Goal: Task Accomplishment & Management: Manage account settings

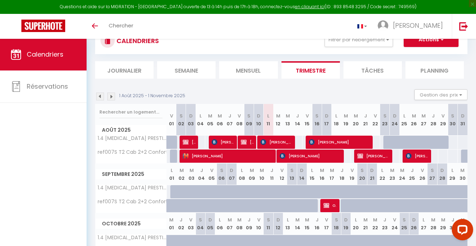
click at [246, 138] on span "[PERSON_NAME]" at bounding box center [247, 142] width 13 height 14
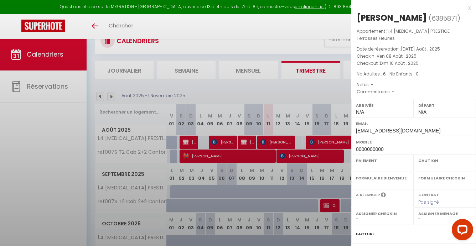
select select "OK"
select select "KO"
select select "0"
select select "1"
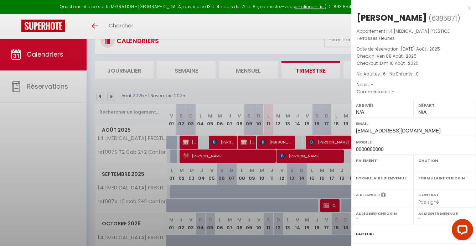
select select
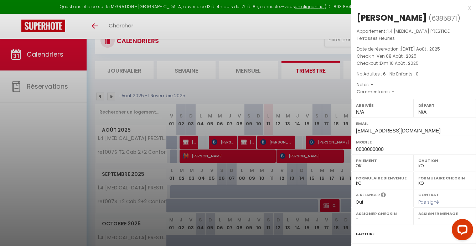
click at [363, 230] on label "Facture" at bounding box center [365, 233] width 19 height 7
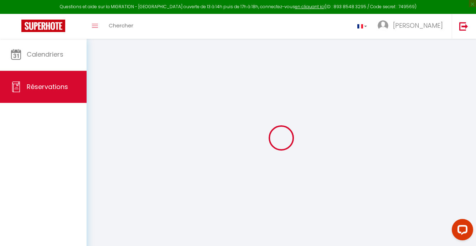
select select
checkbox input "false"
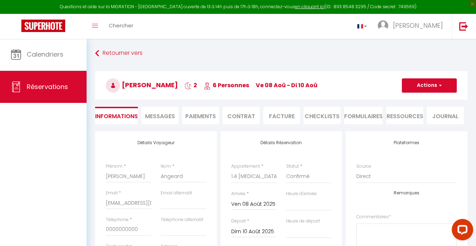
select select
checkbox input "false"
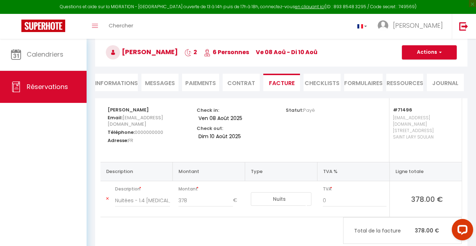
scroll to position [33, 0]
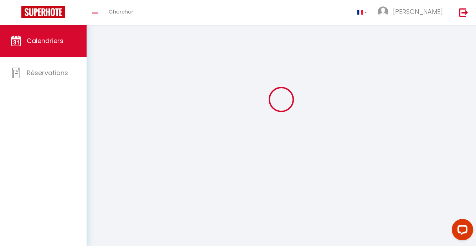
scroll to position [25, 0]
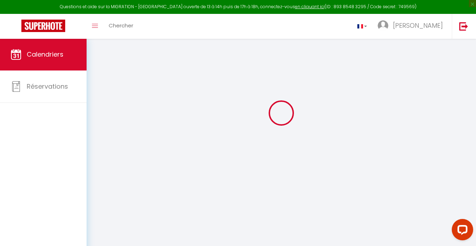
select select
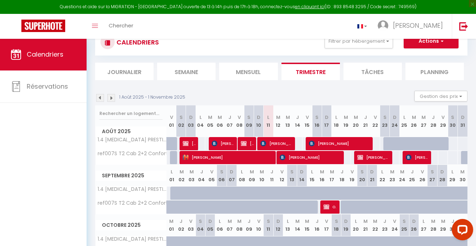
click at [276, 144] on span "[PERSON_NAME]" at bounding box center [276, 144] width 32 height 14
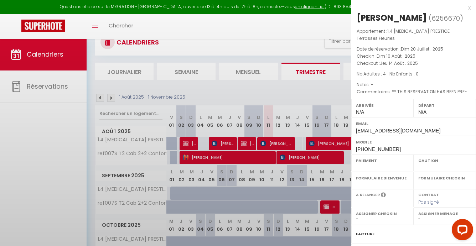
select select "OK"
select select "KO"
select select "0"
select select "1"
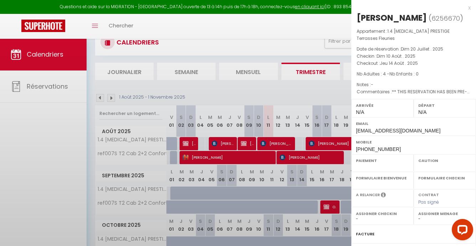
select select
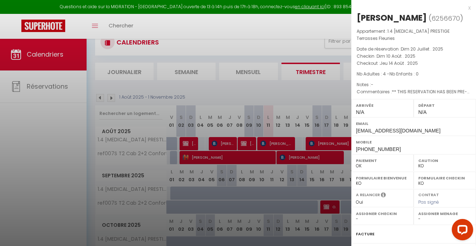
click at [363, 230] on label "Facture" at bounding box center [365, 233] width 19 height 7
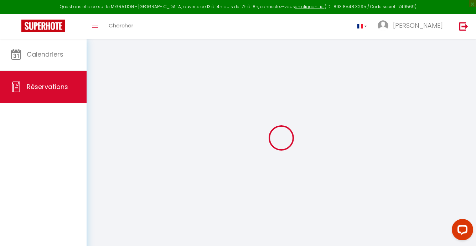
select select "cleaning"
select select
checkbox input "false"
select select
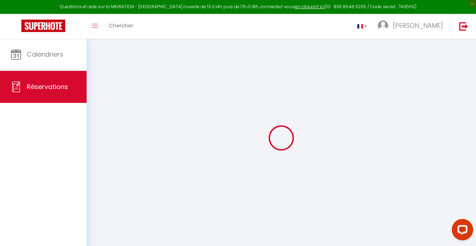
select select
checkbox input "false"
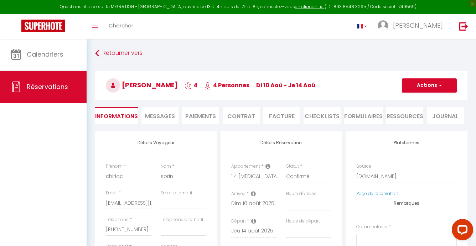
select select
checkbox input "false"
type textarea "** THIS RESERVATION HAS BEEN PRE-PAID ** BOOKING NOTE : Payment charge is EUR 1…"
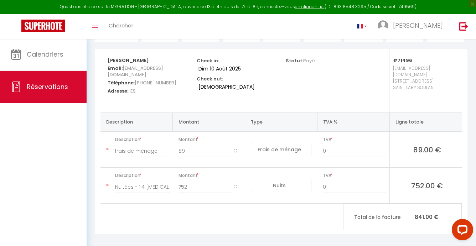
scroll to position [81, 0]
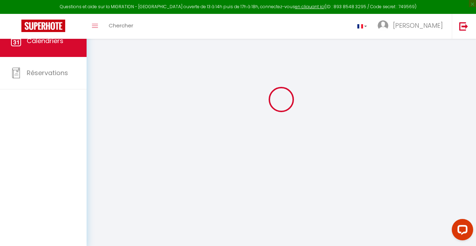
scroll to position [25, 0]
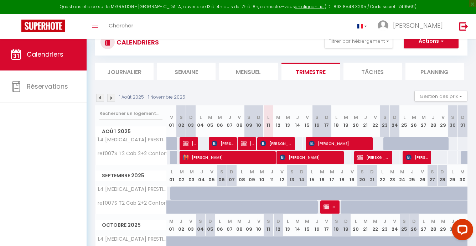
click at [333, 143] on span "[PERSON_NAME]" at bounding box center [339, 144] width 61 height 14
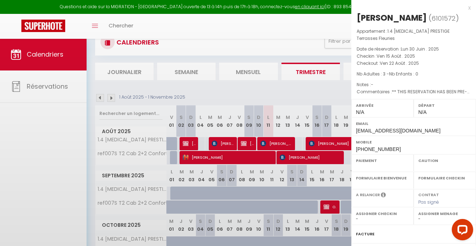
select select "OK"
select select "KO"
select select "0"
select select "1"
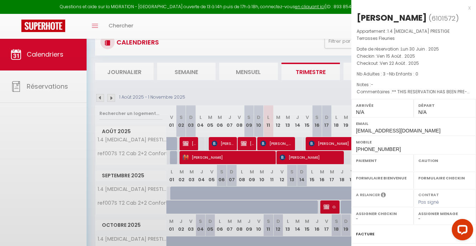
select select
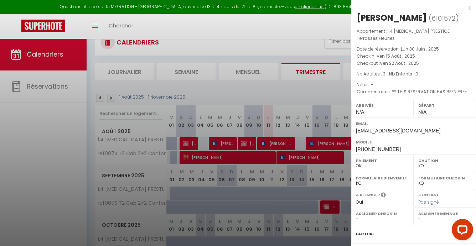
click at [367, 230] on label "Facture" at bounding box center [365, 233] width 19 height 7
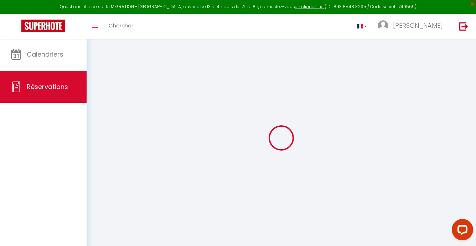
select select "cleaning"
select select
checkbox input "false"
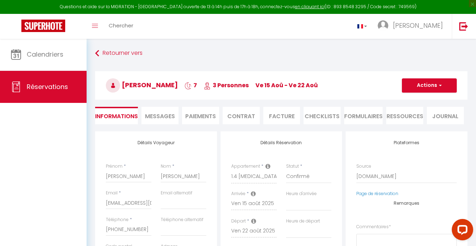
select select
checkbox input "false"
type textarea "** THIS RESERVATION HAS BEEN PRE-PAID ** BOOKING NOTE : Payment charge is EUR 2…"
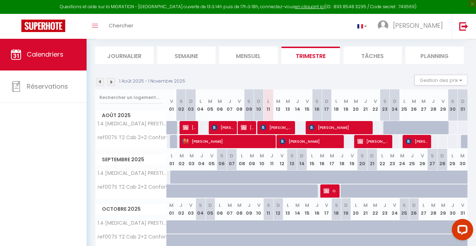
scroll to position [38, 0]
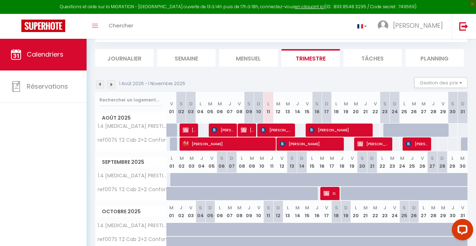
click at [193, 128] on span "[PERSON_NAME]" at bounding box center [189, 130] width 13 height 14
select select "OK"
select select "KO"
select select "0"
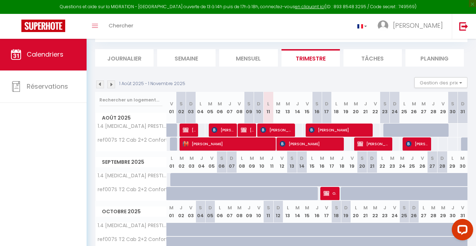
select select "1"
select select
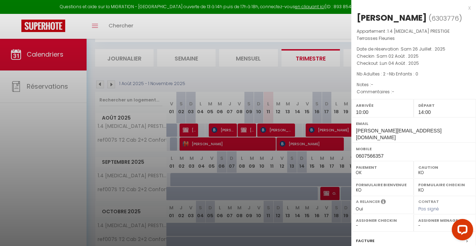
click at [364, 237] on label "Facture" at bounding box center [365, 240] width 19 height 7
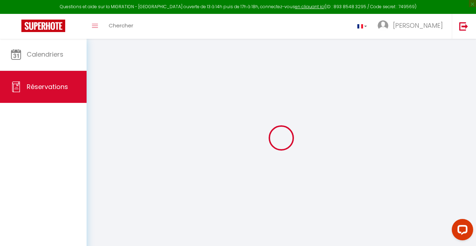
select select
checkbox input "false"
select select
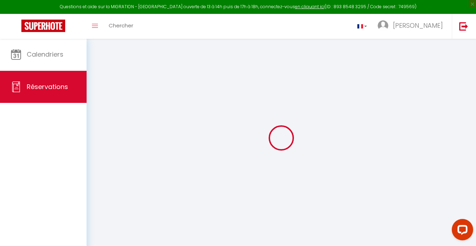
checkbox input "false"
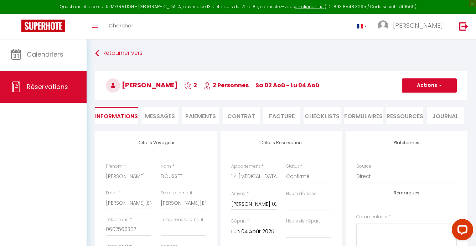
select select
checkbox input "false"
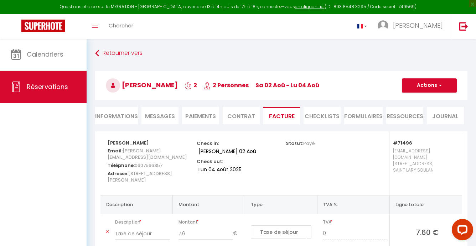
click at [158, 117] on span "Messages" at bounding box center [160, 116] width 30 height 8
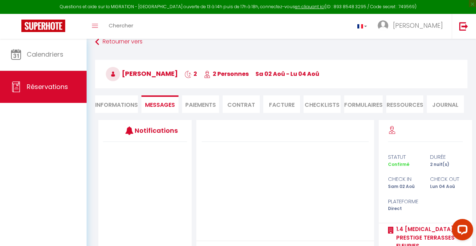
scroll to position [12, 0]
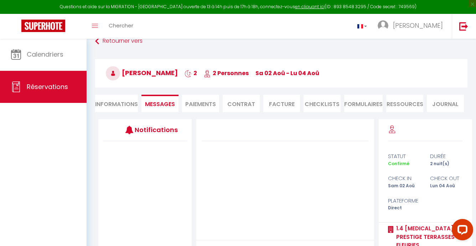
click at [195, 108] on li "Paiements" at bounding box center [200, 103] width 37 height 17
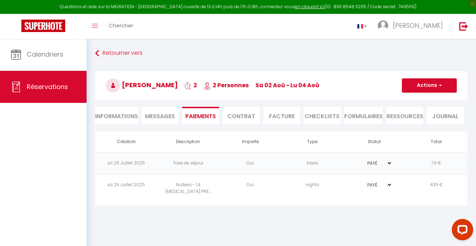
click at [127, 114] on li "Informations" at bounding box center [116, 115] width 43 height 17
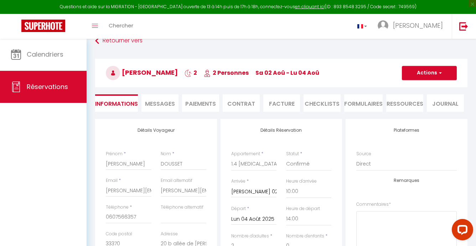
scroll to position [13, 0]
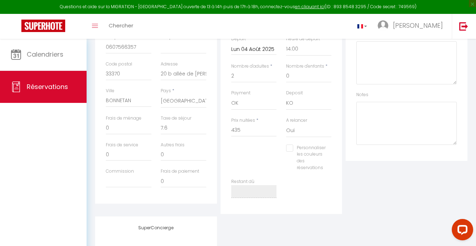
checkbox input "false"
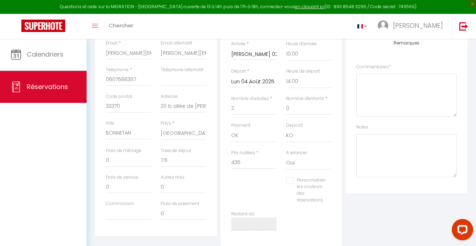
scroll to position [149, 0]
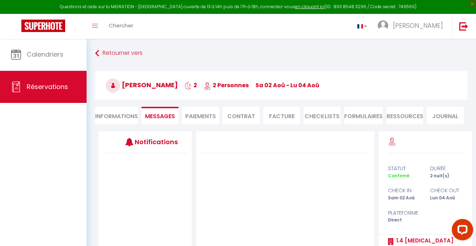
scroll to position [12, 0]
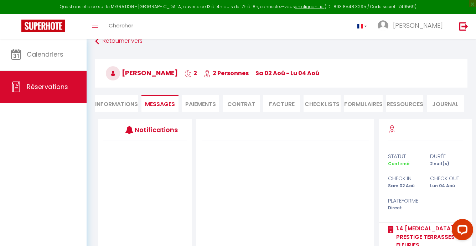
click at [48, 86] on span "Réservations" at bounding box center [47, 86] width 41 height 9
select select "not_cancelled"
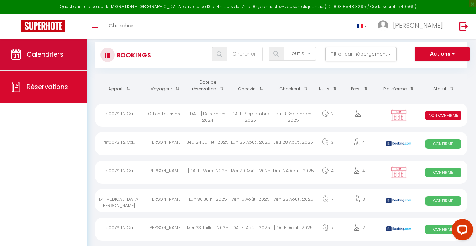
click at [38, 53] on span "Calendriers" at bounding box center [45, 54] width 37 height 9
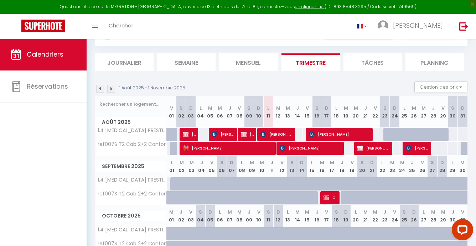
scroll to position [34, 0]
click at [406, 136] on div at bounding box center [408, 139] width 10 height 14
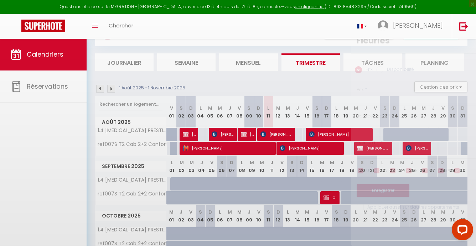
type input "235"
type input "Lun 25 Août 2025"
type input "[DATE] Août 2025"
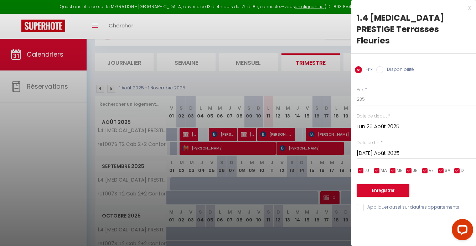
click at [301, 132] on div at bounding box center [238, 123] width 476 height 246
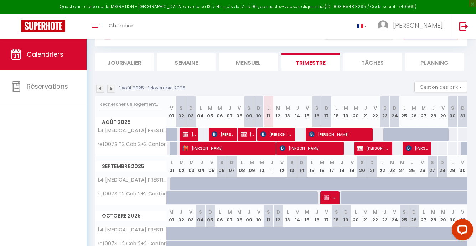
click at [298, 132] on div "350" at bounding box center [297, 134] width 10 height 13
type input "350"
type input "[DEMOGRAPHIC_DATA] 14 Août 2025"
type input "Ven 15 Août 2025"
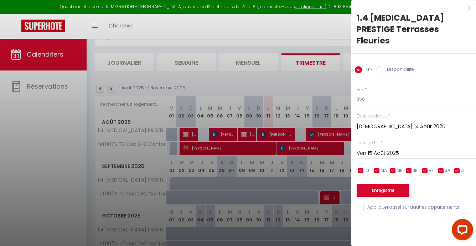
click at [247, 135] on div at bounding box center [238, 123] width 476 height 246
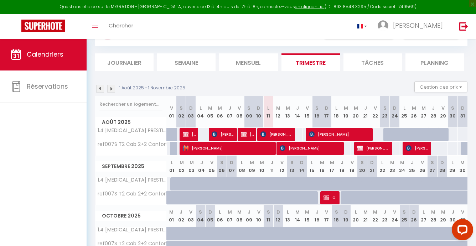
click at [247, 135] on span "[PERSON_NAME]" at bounding box center [247, 134] width 13 height 14
select select "OK"
select select "KO"
select select "0"
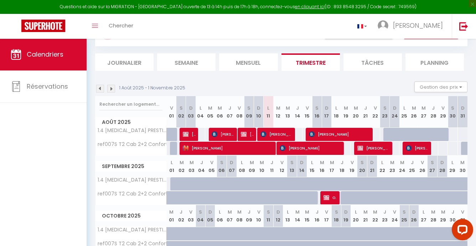
select select "1"
select select
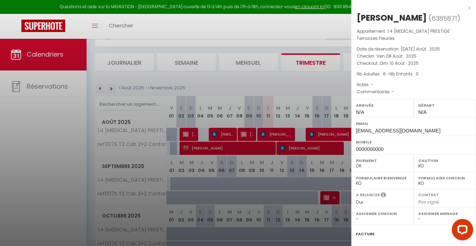
scroll to position [0, 0]
click at [285, 167] on div at bounding box center [238, 123] width 476 height 246
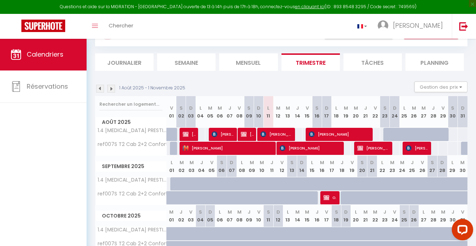
click at [297, 184] on div at bounding box center [302, 184] width 10 height 14
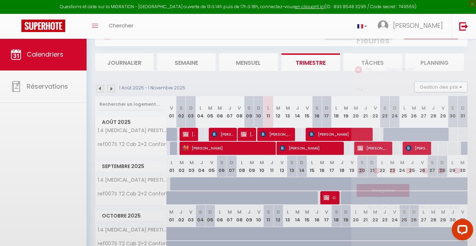
type input "Dim 14 Septembre 2025"
type input "Lun 15 Septembre 2025"
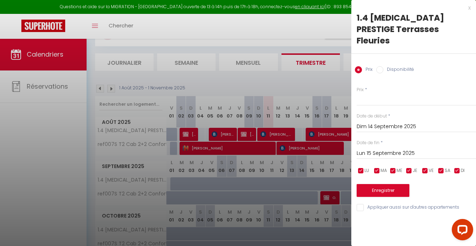
click at [299, 198] on div at bounding box center [238, 123] width 476 height 246
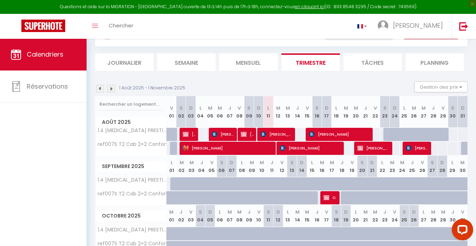
click at [299, 198] on div at bounding box center [302, 198] width 10 height 14
type input "Dim 14 Septembre 2025"
type input "Lun 15 Septembre 2025"
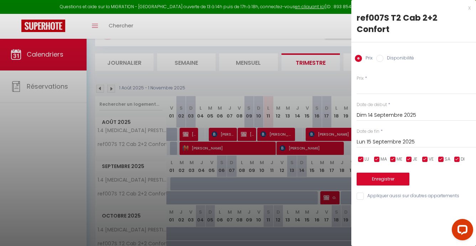
click at [265, 169] on div at bounding box center [238, 123] width 476 height 246
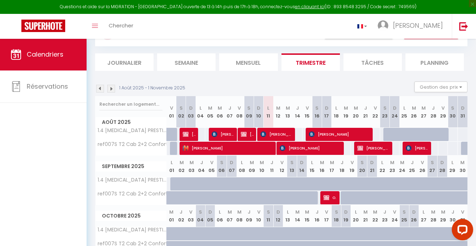
click at [204, 133] on div "350" at bounding box center [200, 134] width 10 height 13
type input "350"
type input "Lun 04 Août 2025"
type input "[DATE] Août 2025"
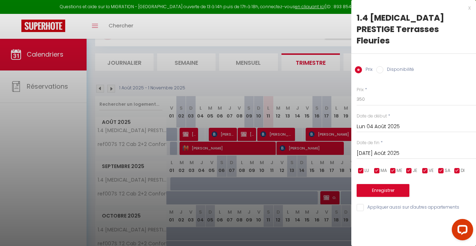
click at [300, 133] on div at bounding box center [238, 123] width 476 height 246
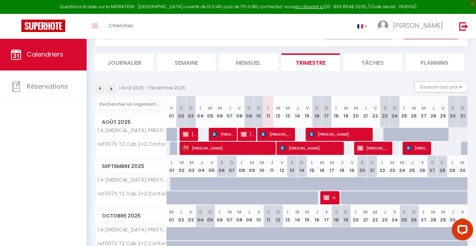
click at [300, 133] on div "350" at bounding box center [297, 134] width 10 height 13
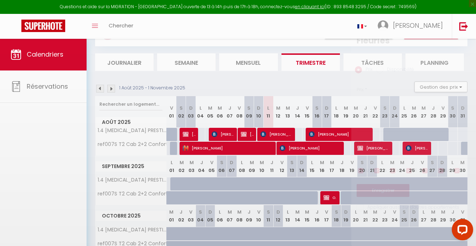
type input "350"
type input "[DEMOGRAPHIC_DATA] 14 Août 2025"
type input "Ven 15 Août 2025"
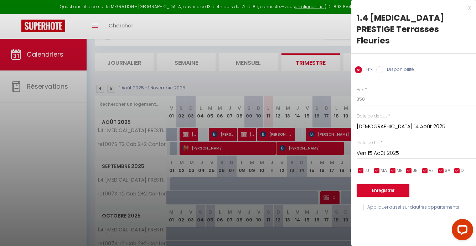
scroll to position [34, 0]
click at [315, 80] on div at bounding box center [238, 123] width 476 height 246
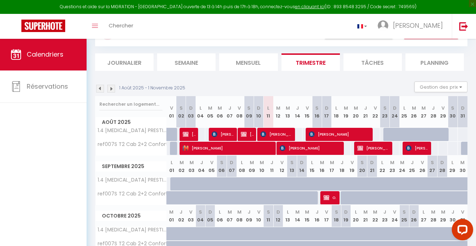
click at [377, 135] on div "320" at bounding box center [375, 134] width 10 height 13
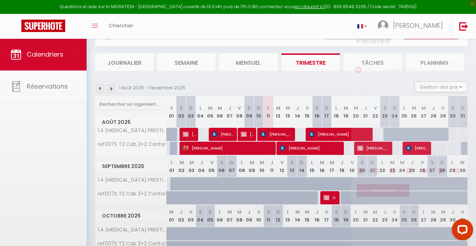
type input "320"
type input "Ven 22 Août 2025"
type input "Sam 23 Août 2025"
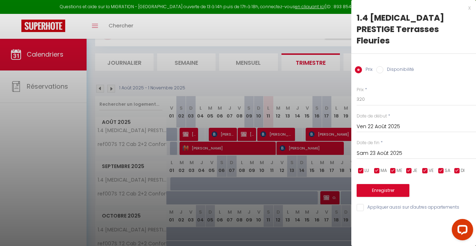
click at [316, 82] on div at bounding box center [238, 123] width 476 height 246
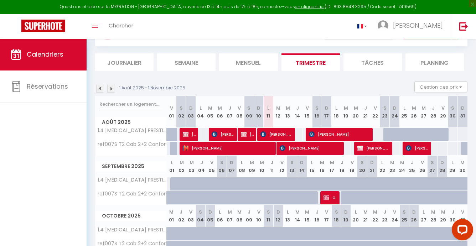
click at [452, 135] on div "235" at bounding box center [452, 134] width 10 height 13
type input "235"
type input "[PERSON_NAME] 30 Août 2025"
type input "Dim 31 Août 2025"
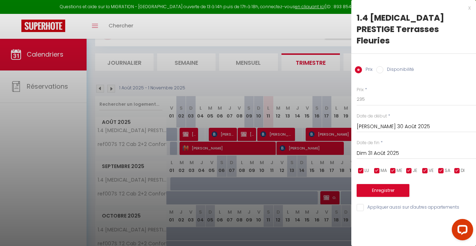
click at [321, 80] on div at bounding box center [238, 123] width 476 height 246
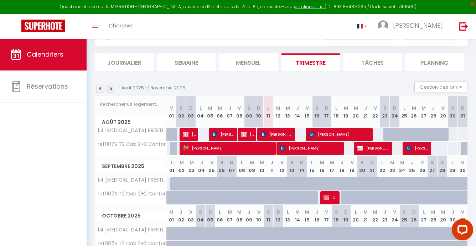
click at [464, 135] on div "225" at bounding box center [462, 134] width 10 height 13
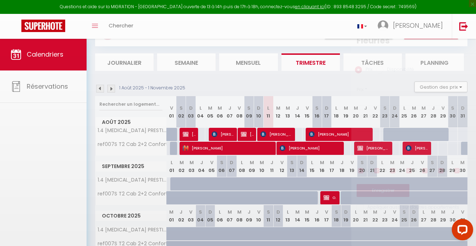
type input "225"
type input "Dim 31 Août 2025"
type input "Lun 01 Septembre 2025"
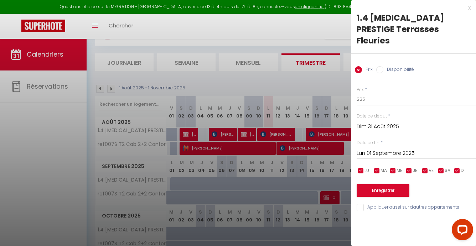
click at [306, 78] on div at bounding box center [238, 123] width 476 height 246
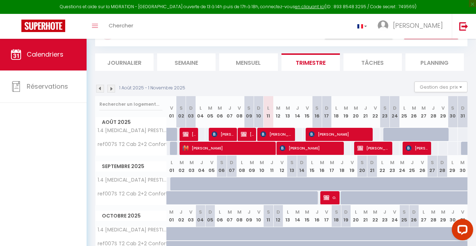
click at [446, 149] on div "115" at bounding box center [443, 148] width 10 height 13
type input "115"
type input "Ven 29 Août 2025"
type input "[PERSON_NAME] 30 Août 2025"
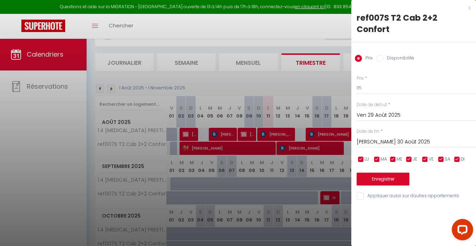
click at [312, 28] on div at bounding box center [238, 123] width 476 height 246
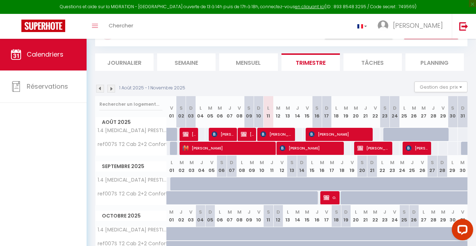
click at [348, 150] on div "115" at bounding box center [346, 148] width 10 height 13
type input "115"
type input "[DATE] Août 2025"
type input "Mer 20 Août 2025"
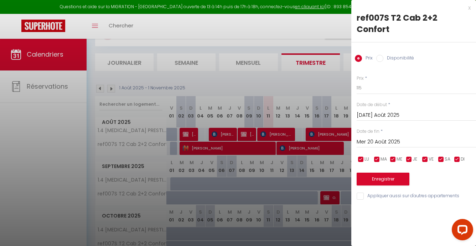
click at [309, 83] on div at bounding box center [238, 123] width 476 height 246
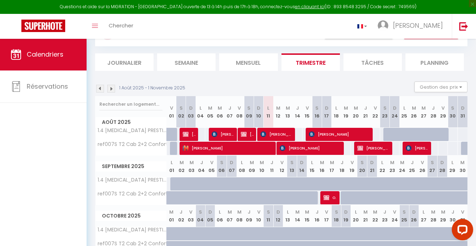
click at [397, 149] on div "115" at bounding box center [394, 148] width 10 height 13
type input "115"
type input "Dim 24 Août 2025"
type input "Lun 25 Août 2025"
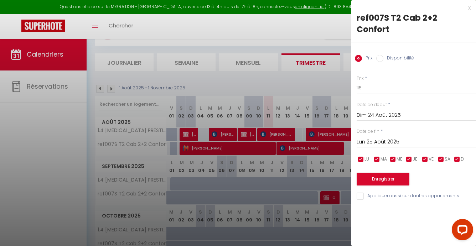
click at [319, 80] on div at bounding box center [238, 123] width 476 height 246
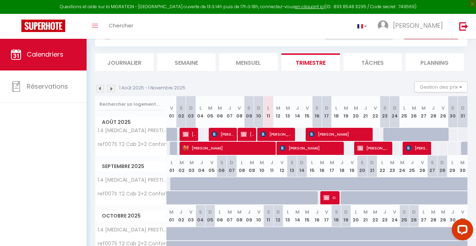
click at [101, 88] on img at bounding box center [100, 89] width 8 height 8
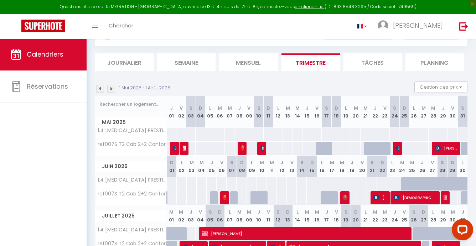
click at [324, 148] on div at bounding box center [326, 149] width 10 height 14
type input "150"
type input "[PERSON_NAME] 17 Mai 2025"
type input "Dim 18 Mai 2025"
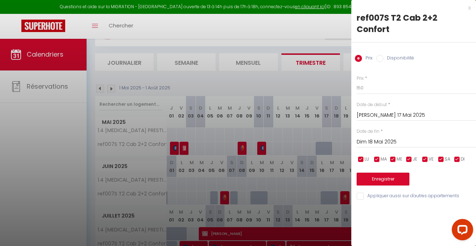
click at [296, 149] on div at bounding box center [238, 123] width 476 height 246
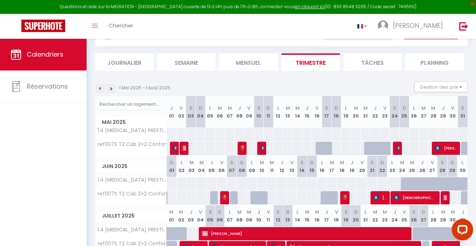
click at [296, 149] on div "150" at bounding box center [297, 148] width 10 height 13
type input "150"
type input "Mer 14 Mai 2025"
type input "Jeu 15 Mai 2025"
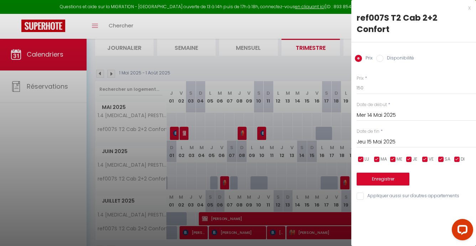
scroll to position [51, 0]
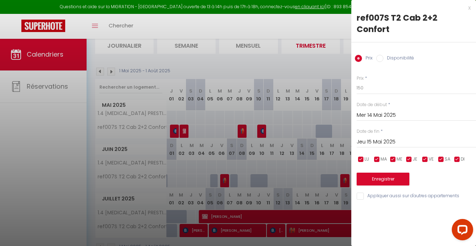
click at [287, 172] on div at bounding box center [238, 123] width 476 height 246
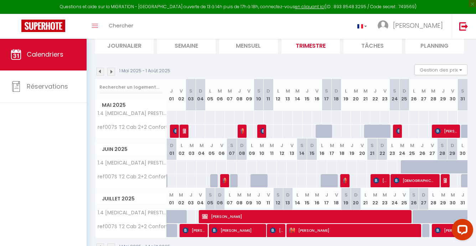
click at [285, 217] on span "[PERSON_NAME]" at bounding box center [304, 217] width 205 height 14
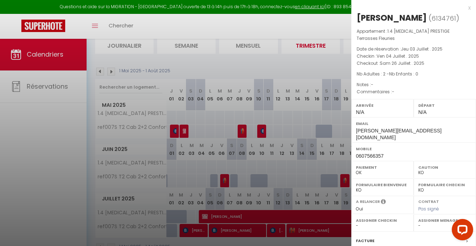
scroll to position [14, 0]
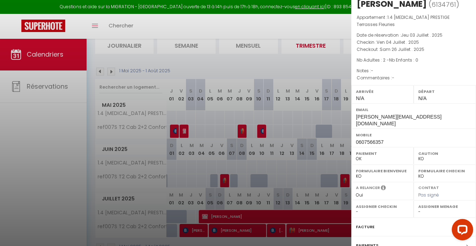
click at [364, 223] on label "Facture" at bounding box center [365, 226] width 19 height 7
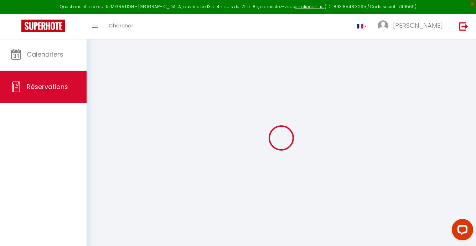
select select "taxes"
select select
checkbox input "false"
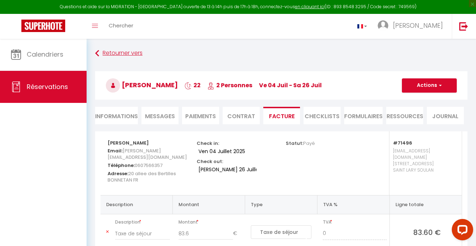
click at [113, 52] on link "Retourner vers" at bounding box center [281, 53] width 372 height 13
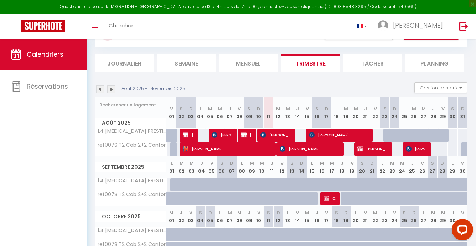
scroll to position [35, 0]
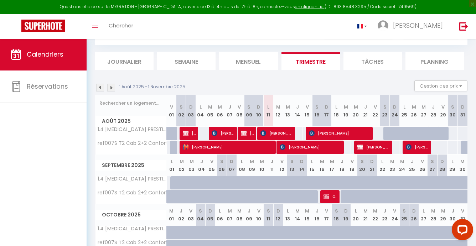
click at [99, 87] on img at bounding box center [100, 88] width 8 height 8
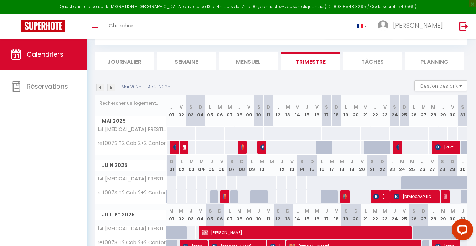
click at [259, 198] on div at bounding box center [262, 197] width 10 height 14
type input "100"
type input "[DATE] Juin 2025"
type input "Mer 11 Juin 2025"
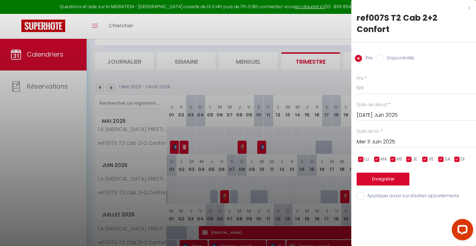
click at [279, 198] on div at bounding box center [238, 123] width 476 height 246
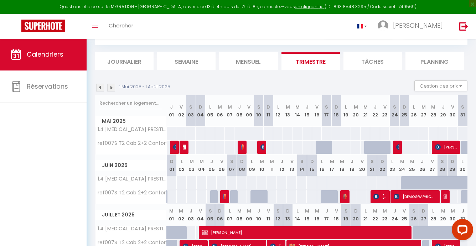
click at [279, 197] on div "100" at bounding box center [281, 196] width 10 height 13
type input "100"
type input "Jeu 12 Juin 2025"
type input "Ven 13 Juin 2025"
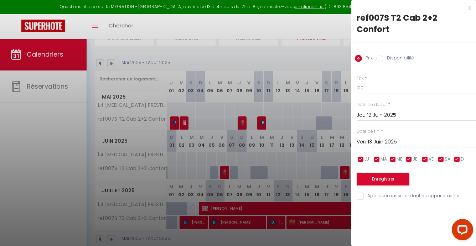
scroll to position [64, 0]
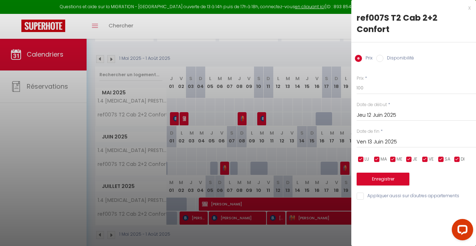
click at [303, 167] on div at bounding box center [238, 123] width 476 height 246
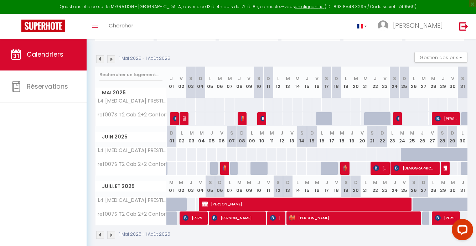
click at [190, 202] on div "205" at bounding box center [190, 204] width 10 height 13
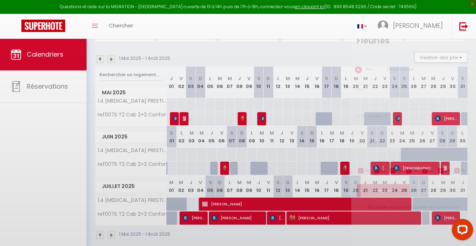
type input "205"
type input "Jeu 03 Juillet 2025"
type input "Ven 04 Juillet 2025"
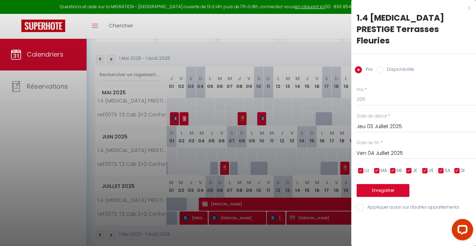
click at [190, 202] on div at bounding box center [238, 123] width 476 height 246
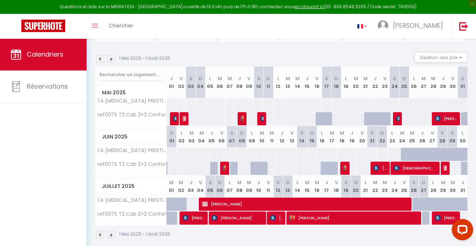
click at [425, 202] on div at bounding box center [427, 209] width 10 height 14
type input "235"
type input "Dim 27 Juillet 2025"
type input "Lun 28 Juillet 2025"
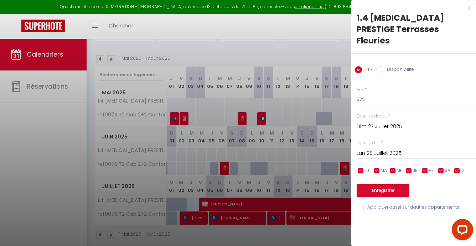
click at [323, 239] on div at bounding box center [238, 123] width 476 height 246
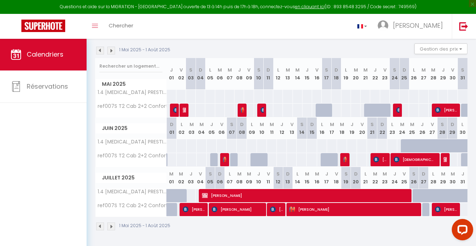
scroll to position [72, 0]
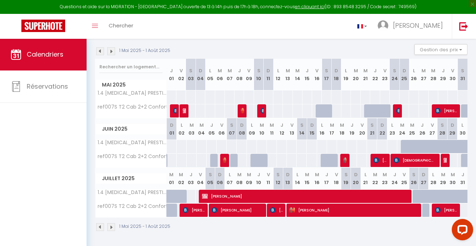
click at [425, 211] on div at bounding box center [427, 211] width 10 height 14
type input "229"
type input "Dim 27 Juillet 2025"
type input "Lun 28 Juillet 2025"
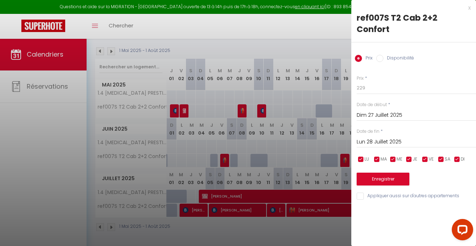
click at [318, 228] on div at bounding box center [238, 123] width 476 height 246
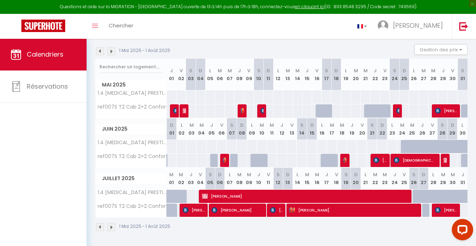
click at [378, 210] on span "[PERSON_NAME]" at bounding box center [353, 210] width 128 height 14
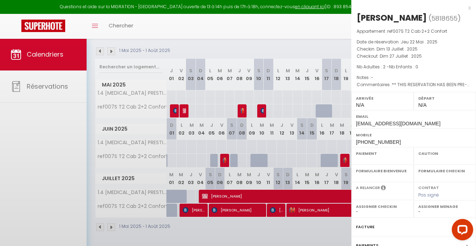
select select "OK"
select select "KO"
select select "0"
select select "1"
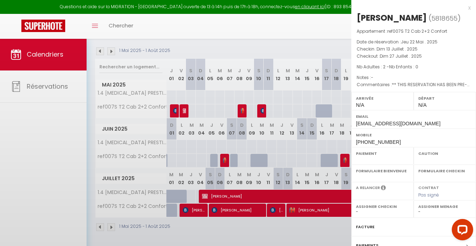
select select
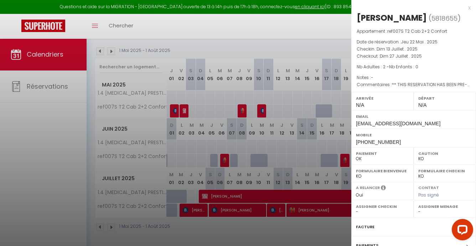
click at [366, 231] on label "Facture" at bounding box center [365, 226] width 19 height 7
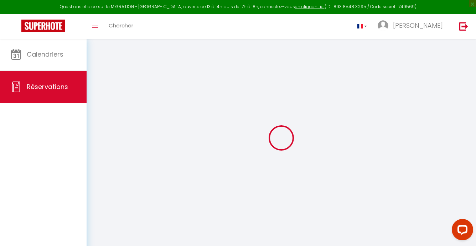
select select "taxes"
select select
checkbox input "false"
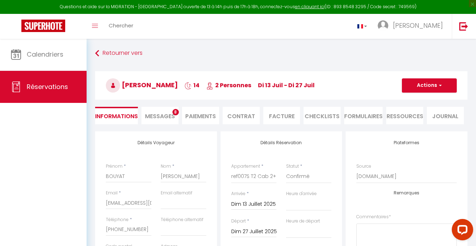
select select
checkbox input "false"
type textarea "** THIS RESERVATION HAS BEEN PRE-PAID ** BOOKING NOTE : Payment charge is EUR 1…"
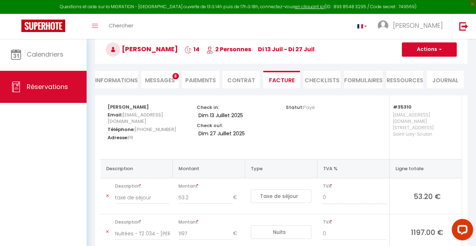
scroll to position [36, 0]
click at [158, 80] on span "Messages" at bounding box center [160, 81] width 30 height 8
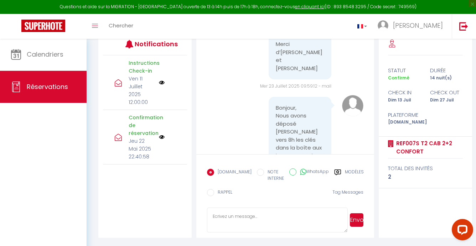
scroll to position [98, 0]
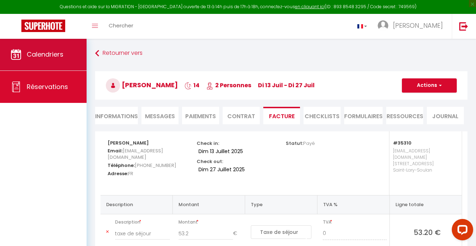
click at [45, 54] on span "Calendriers" at bounding box center [45, 54] width 37 height 9
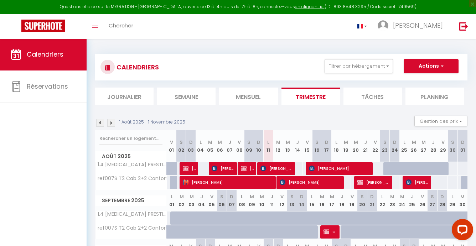
click at [100, 121] on img at bounding box center [100, 123] width 8 height 8
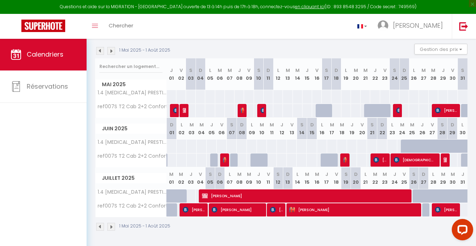
scroll to position [72, 0]
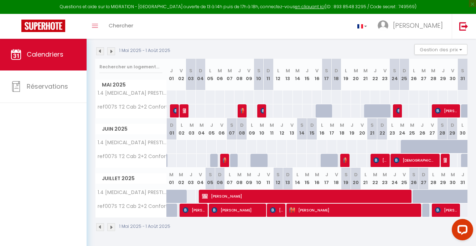
click at [242, 211] on span "[PERSON_NAME]" at bounding box center [236, 210] width 51 height 14
select select "OK"
select select "KO"
select select "0"
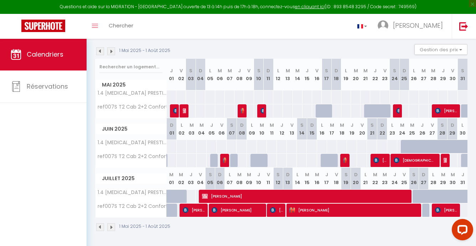
select select "1"
select select
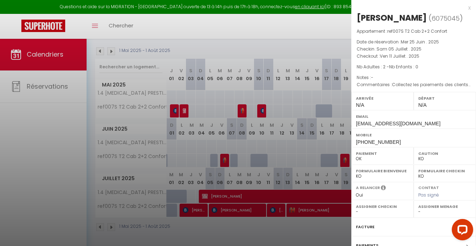
click at [365, 225] on label "Facture" at bounding box center [365, 226] width 19 height 7
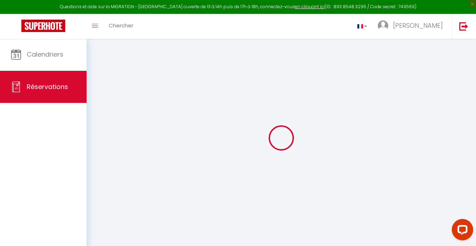
select select "cleaning"
select select "taxes"
select select
checkbox input "false"
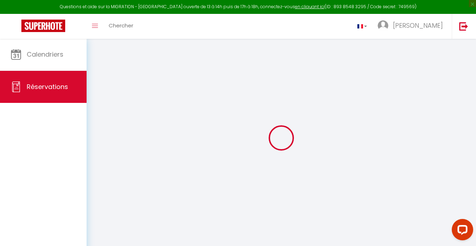
select select
checkbox input "false"
type textarea "Collectez les paiements des clients dans votre établissement. Pour les frais d'…"
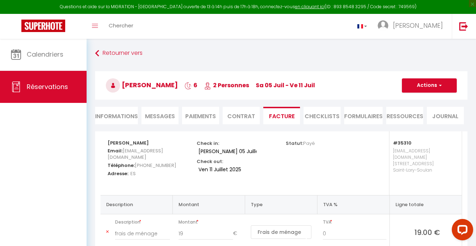
click at [165, 115] on span "Messages" at bounding box center [160, 116] width 30 height 8
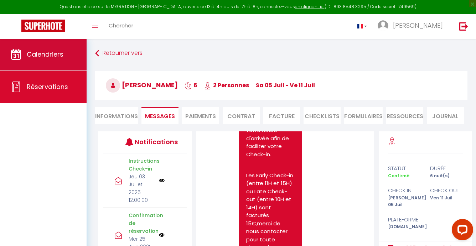
click at [52, 61] on link "Calendriers" at bounding box center [43, 54] width 87 height 32
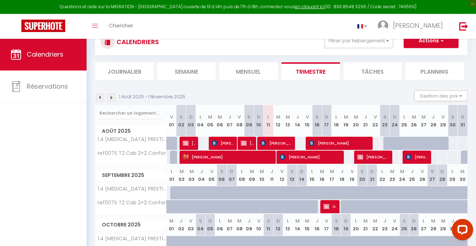
scroll to position [25, 0]
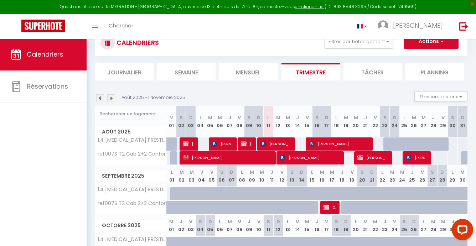
click at [242, 157] on span "[PERSON_NAME]" at bounding box center [228, 158] width 90 height 14
select select "OK"
select select "KO"
select select "0"
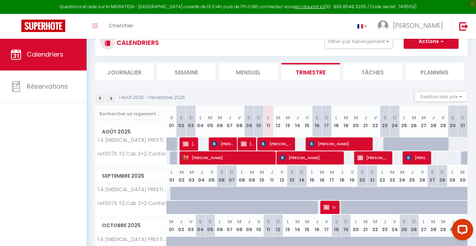
select select "1"
select select
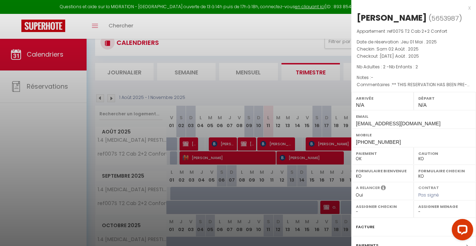
click at [363, 224] on label "Facture" at bounding box center [365, 226] width 19 height 7
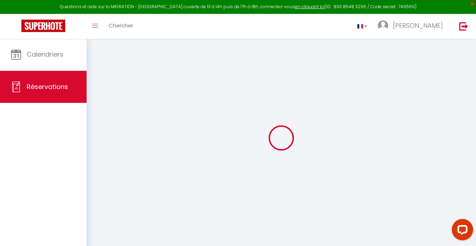
select select "taxes"
select select
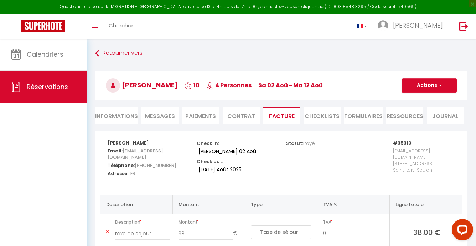
scroll to position [4, 0]
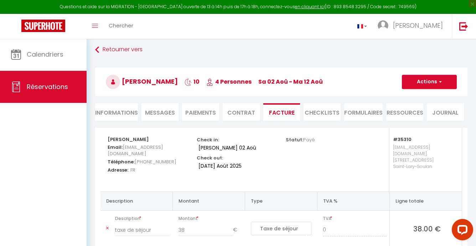
click at [201, 114] on li "Paiements" at bounding box center [200, 111] width 37 height 17
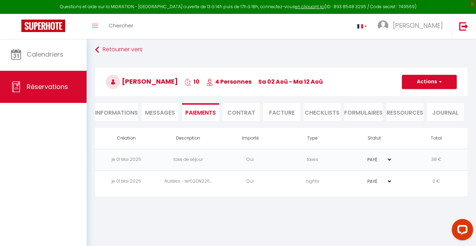
click at [157, 114] on span "Messages" at bounding box center [160, 113] width 30 height 8
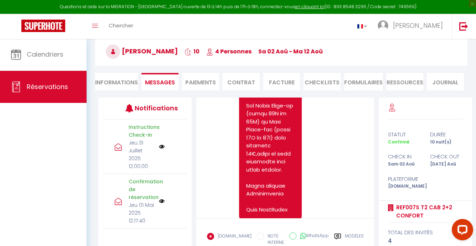
scroll to position [33, 0]
click at [53, 86] on span "Réservations" at bounding box center [47, 86] width 41 height 9
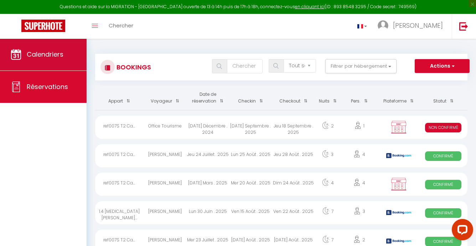
click at [46, 56] on span "Calendriers" at bounding box center [45, 54] width 37 height 9
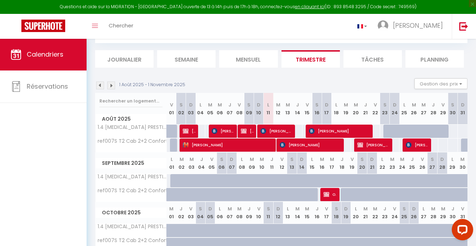
scroll to position [38, 0]
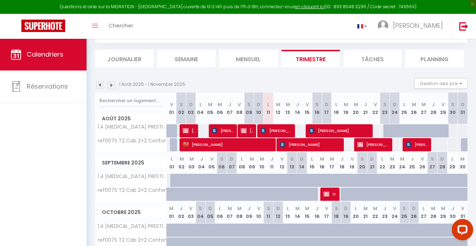
click at [304, 146] on span "[PERSON_NAME]" at bounding box center [309, 145] width 61 height 14
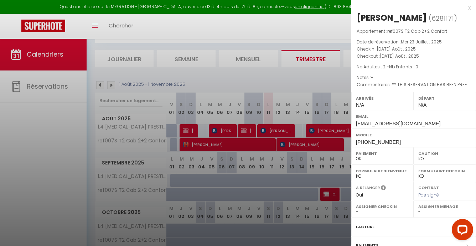
click at [363, 225] on label "Facture" at bounding box center [365, 226] width 19 height 7
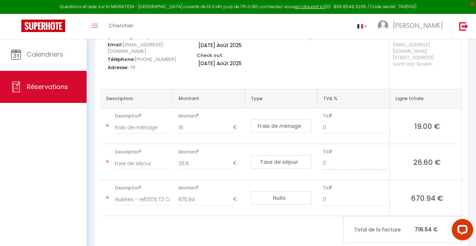
scroll to position [109, 0]
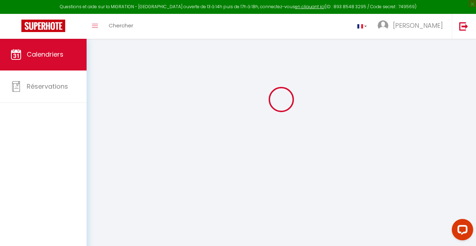
scroll to position [25, 0]
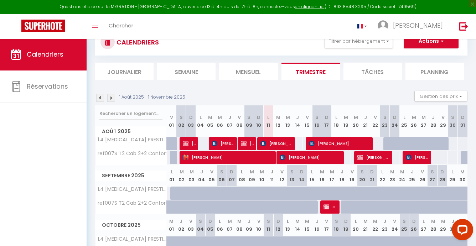
click at [348, 158] on div "115" at bounding box center [346, 157] width 10 height 13
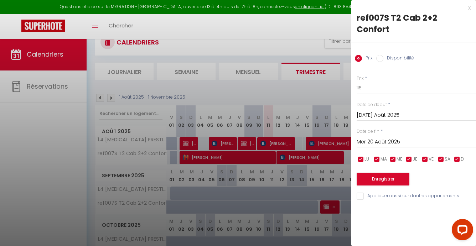
click at [299, 144] on div at bounding box center [238, 123] width 476 height 246
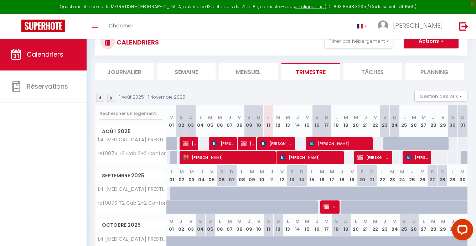
click at [299, 143] on div "350" at bounding box center [297, 143] width 10 height 13
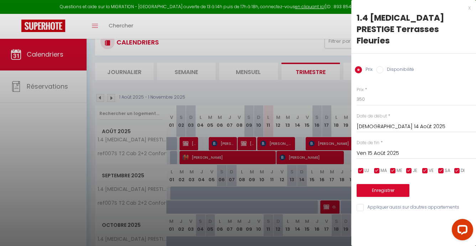
click at [309, 91] on div at bounding box center [238, 123] width 476 height 246
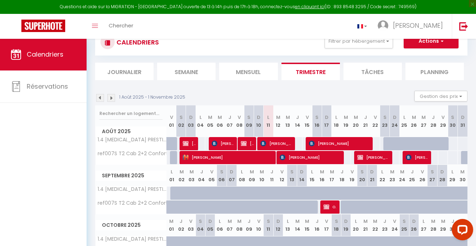
click at [459, 141] on div "225" at bounding box center [462, 143] width 10 height 13
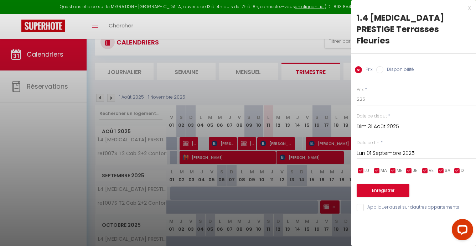
click at [325, 88] on div at bounding box center [238, 123] width 476 height 246
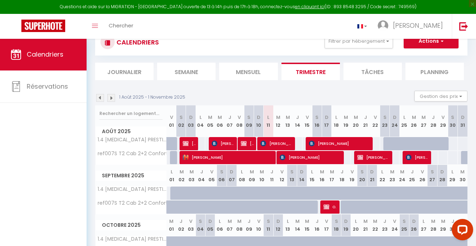
click at [241, 193] on div at bounding box center [245, 197] width 10 height 14
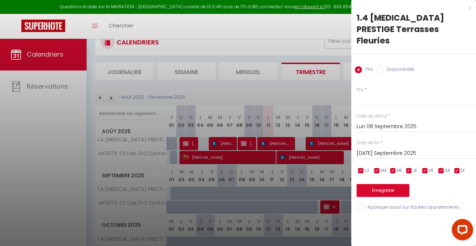
click at [191, 194] on div at bounding box center [238, 123] width 476 height 246
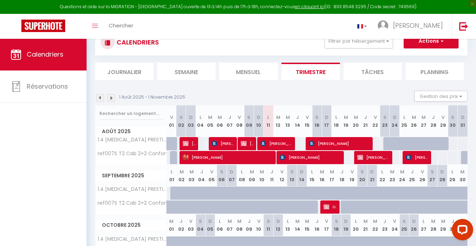
click at [191, 194] on div at bounding box center [195, 197] width 10 height 14
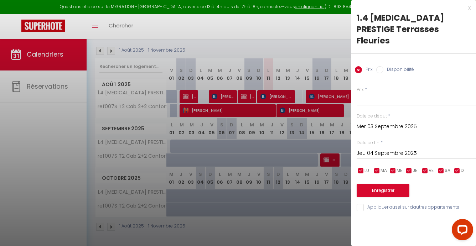
scroll to position [72, 0]
click at [221, 208] on div at bounding box center [238, 123] width 476 height 246
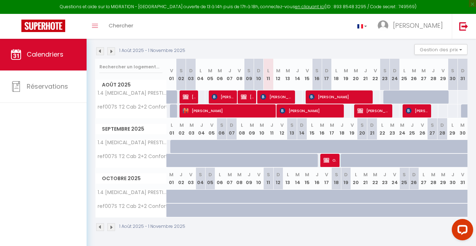
click at [221, 208] on div at bounding box center [223, 215] width 10 height 14
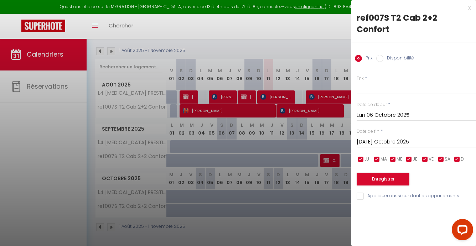
click at [228, 230] on div at bounding box center [238, 123] width 476 height 246
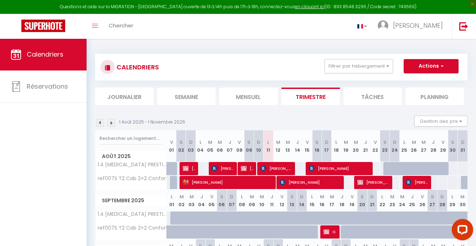
scroll to position [0, 0]
